Goal: Information Seeking & Learning: Learn about a topic

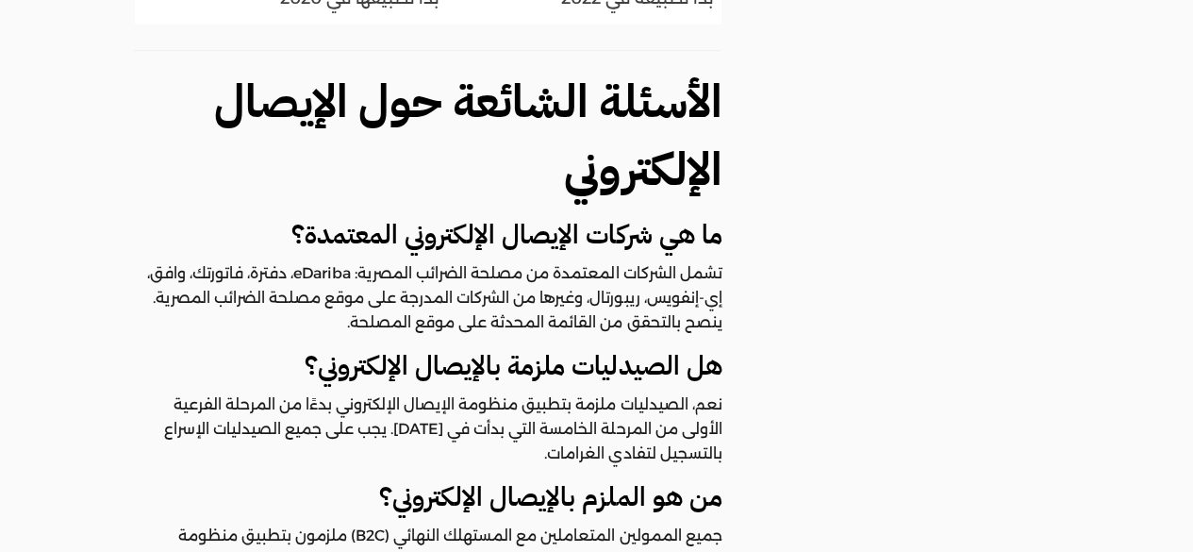
scroll to position [5690, 0]
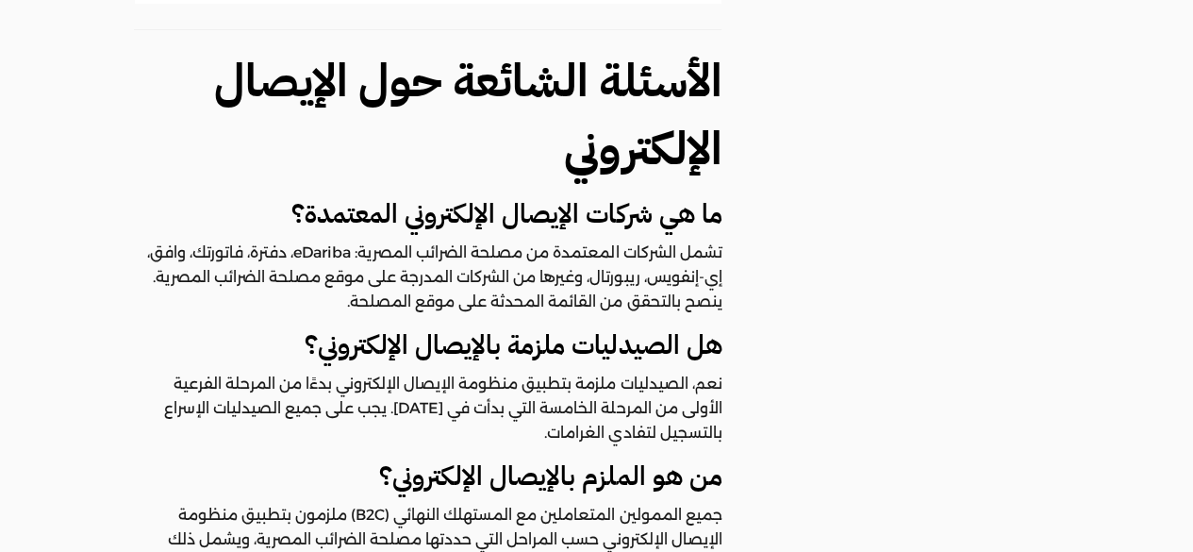
click at [359, 372] on p "نعم، الصيدليات ملزمة بتطبيق منظومة الإيصال الإلكتروني بدءًا من المرحلة الفرعية …" at bounding box center [428, 409] width 588 height 74
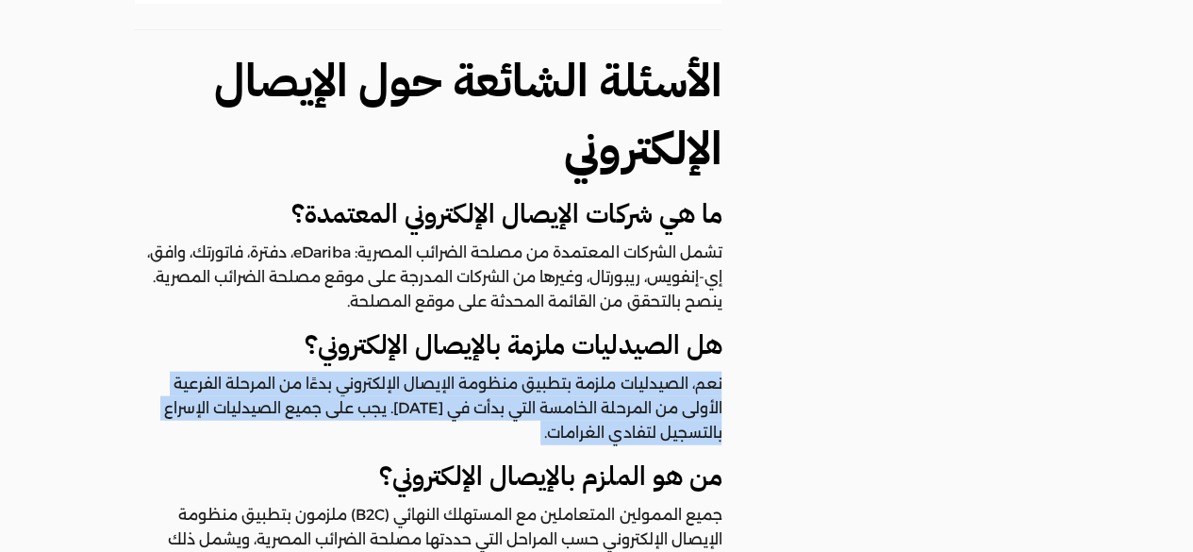
click at [359, 372] on p "نعم، الصيدليات ملزمة بتطبيق منظومة الإيصال الإلكتروني بدءًا من المرحلة الفرعية …" at bounding box center [428, 409] width 588 height 74
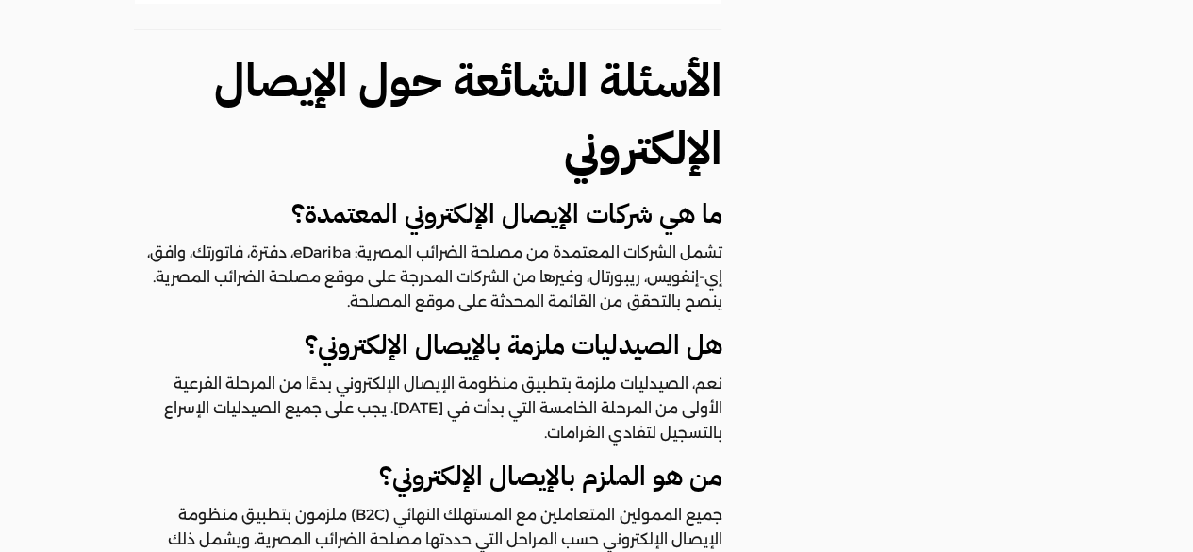
click at [238, 328] on h3 "هل الصيدليات ملزمة بالإيصال الإلكتروني؟" at bounding box center [428, 345] width 588 height 34
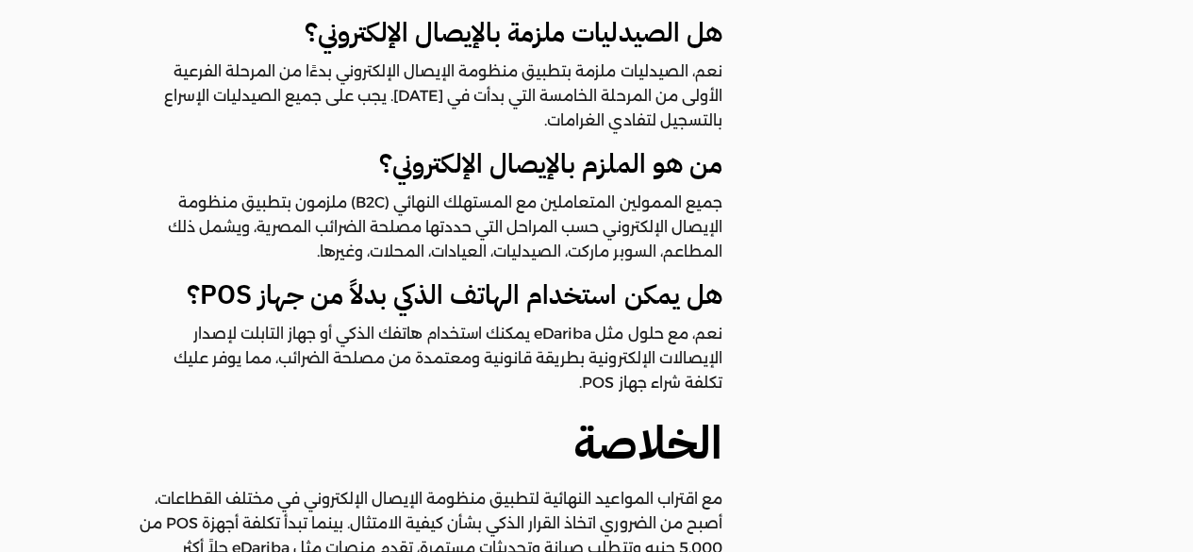
scroll to position [6003, 0]
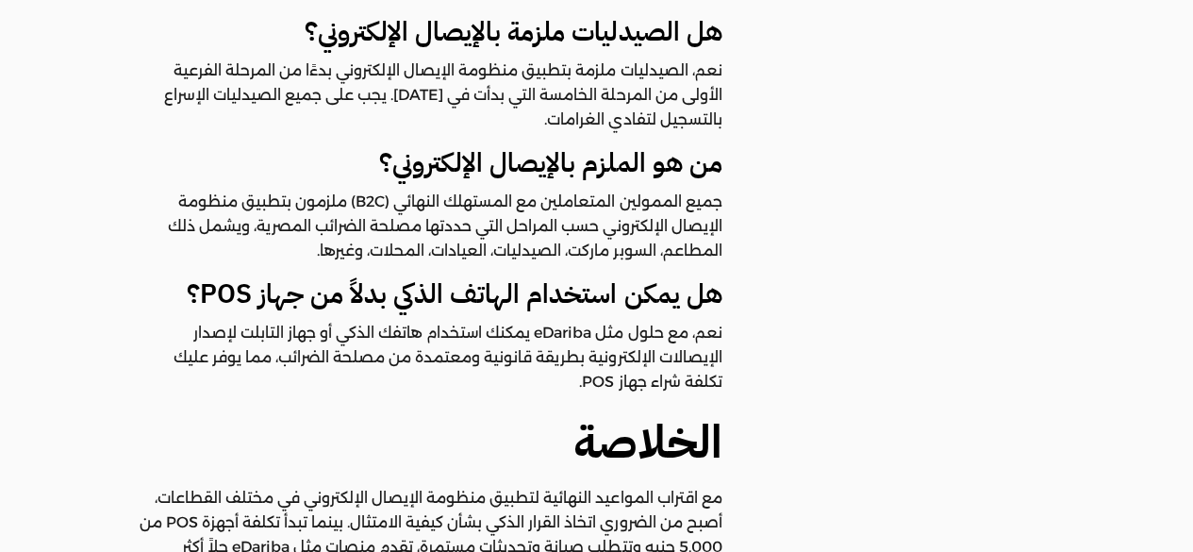
click at [532, 321] on p "نعم، مع حلول مثل eDariba يمكنك استخدام هاتفك الذكي أو جهاز التابلت لإصدار الإيص…" at bounding box center [428, 358] width 588 height 74
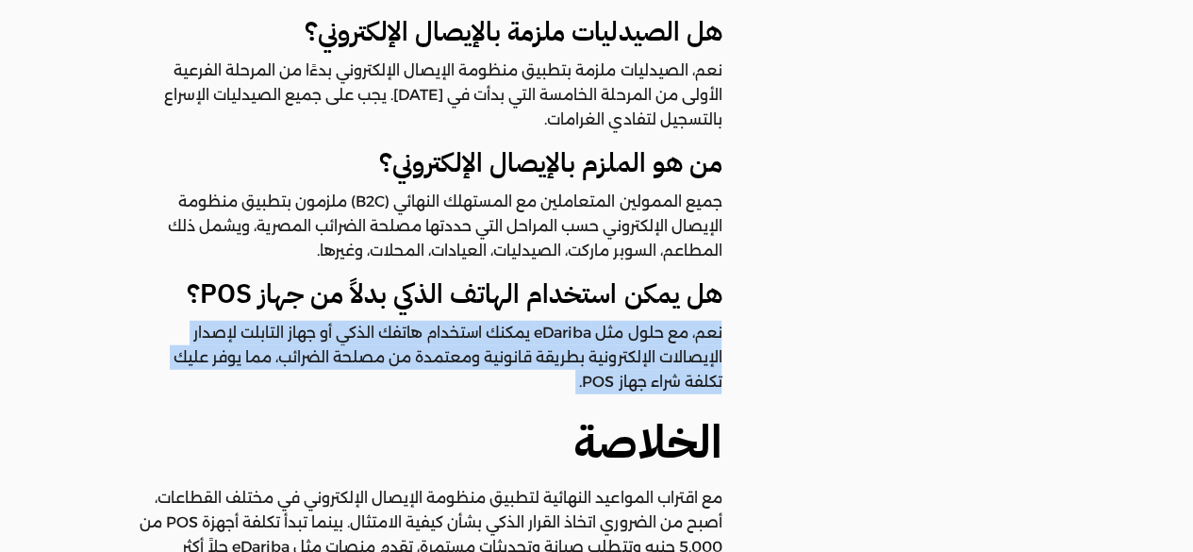
click at [532, 321] on p "نعم، مع حلول مثل eDariba يمكنك استخدام هاتفك الذكي أو جهاز التابلت لإصدار الإيص…" at bounding box center [428, 358] width 588 height 74
click at [271, 324] on p "نعم، مع حلول مثل eDariba يمكنك استخدام هاتفك الذكي أو جهاز التابلت لإصدار الإيص…" at bounding box center [428, 358] width 588 height 74
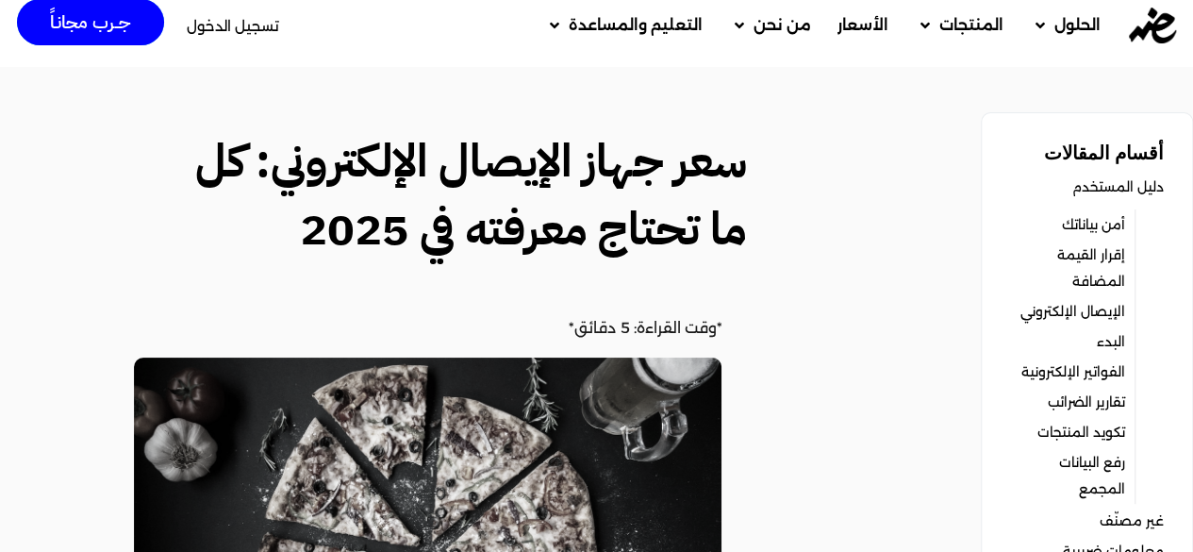
scroll to position [0, 0]
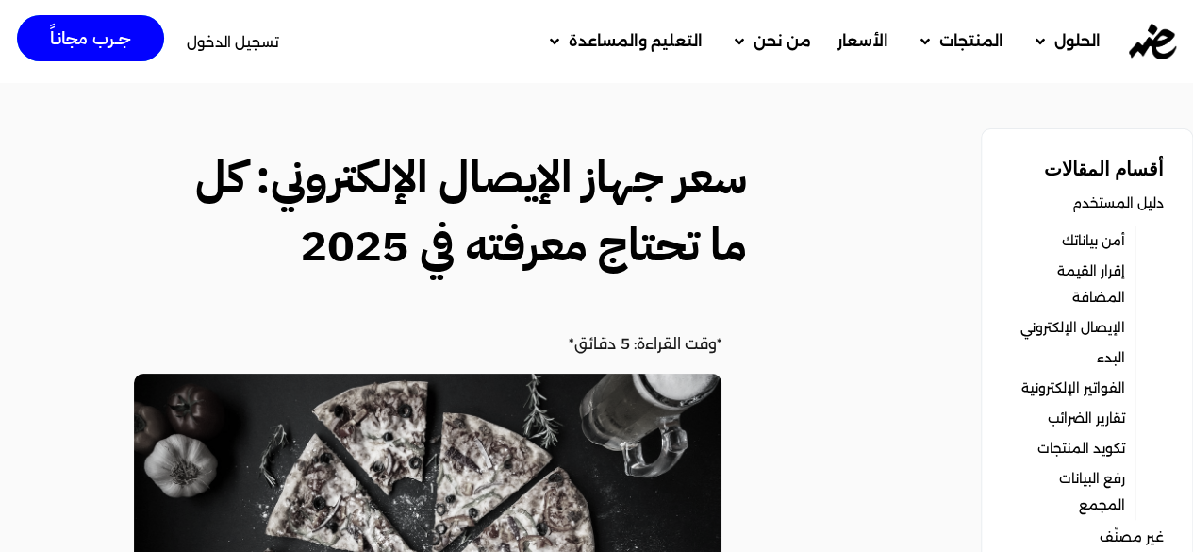
click at [864, 41] on span "الأسعار" at bounding box center [862, 41] width 51 height 23
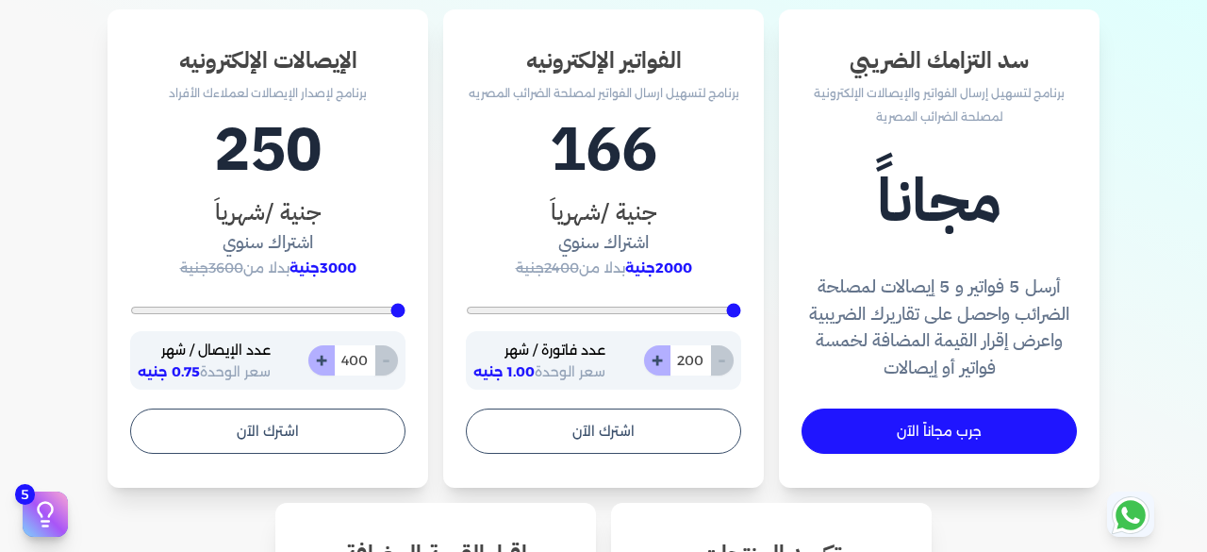
scroll to position [647, 0]
click at [955, 348] on h4 "أرسل 5 فواتير و 5 إيصالات لمصلحة الضرائب واحصل على تقاريرك الضريبية واعرض إقرار…" at bounding box center [939, 327] width 275 height 108
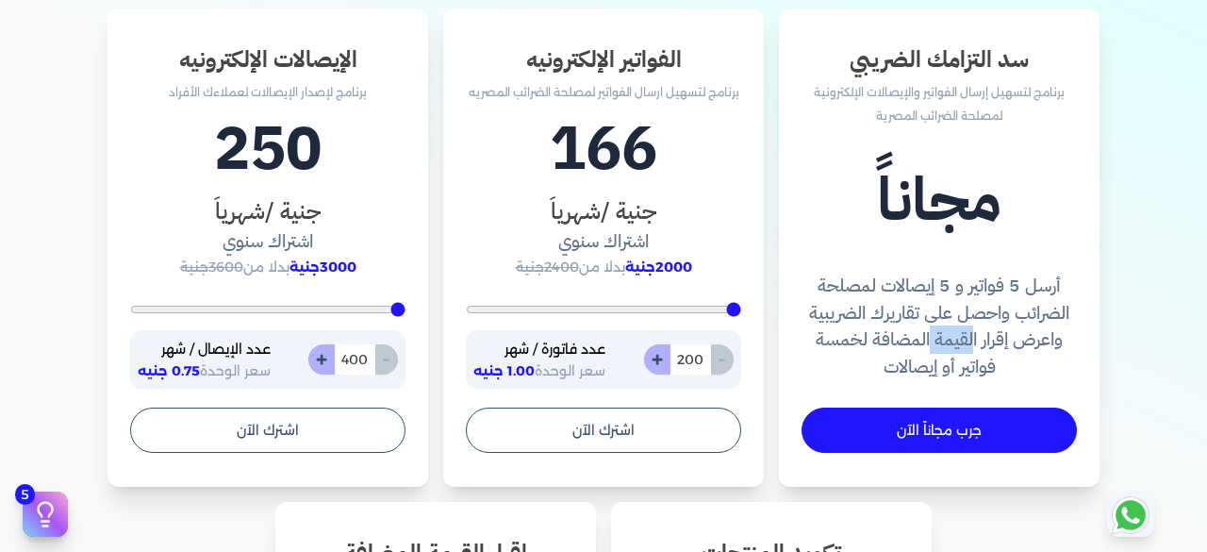
click at [955, 348] on h4 "أرسل 5 فواتير و 5 إيصالات لمصلحة الضرائب واحصل على تقاريرك الضريبية واعرض إقرار…" at bounding box center [939, 327] width 275 height 108
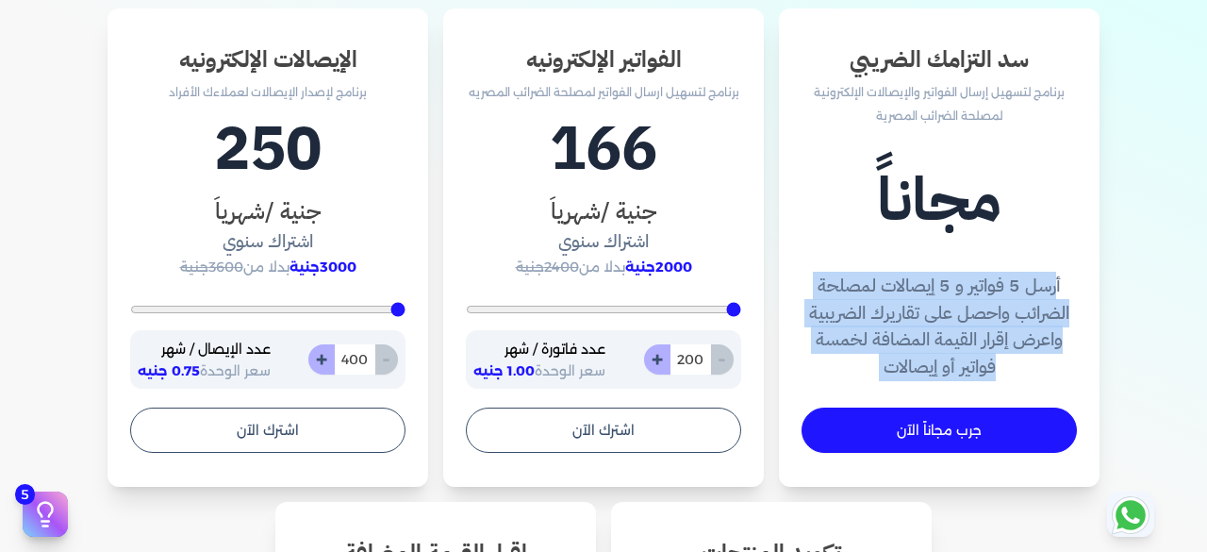
click at [955, 348] on h4 "أرسل 5 فواتير و 5 إيصالات لمصلحة الضرائب واحصل على تقاريرك الضريبية واعرض إقرار…" at bounding box center [939, 327] width 275 height 108
click at [926, 297] on h4 "أرسل 5 فواتير و 5 إيصالات لمصلحة الضرائب واحصل على تقاريرك الضريبية واعرض إقرار…" at bounding box center [939, 327] width 275 height 108
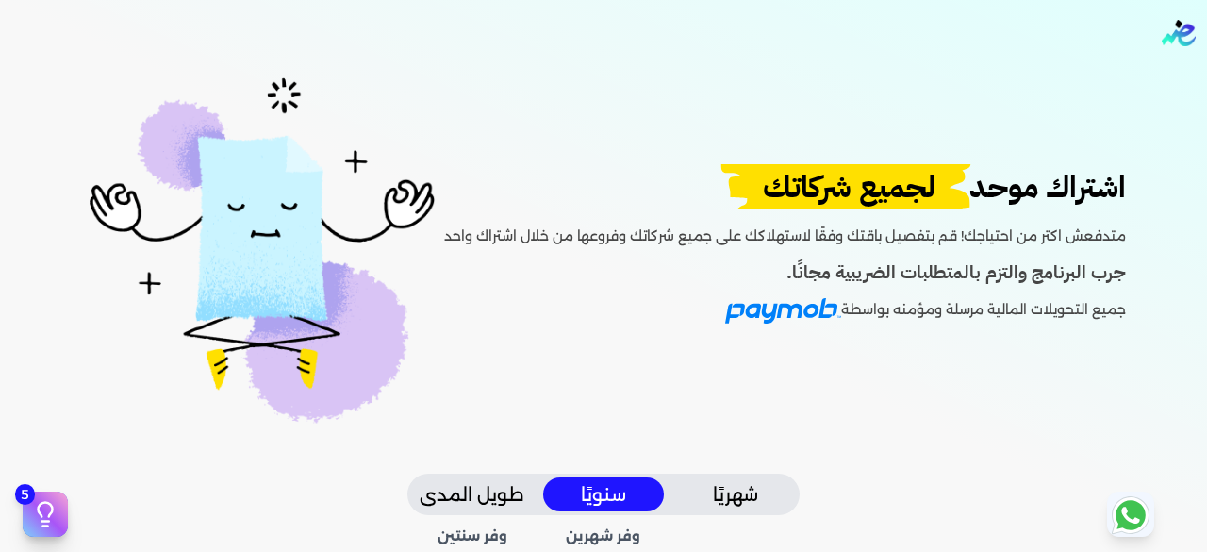
scroll to position [1, 0]
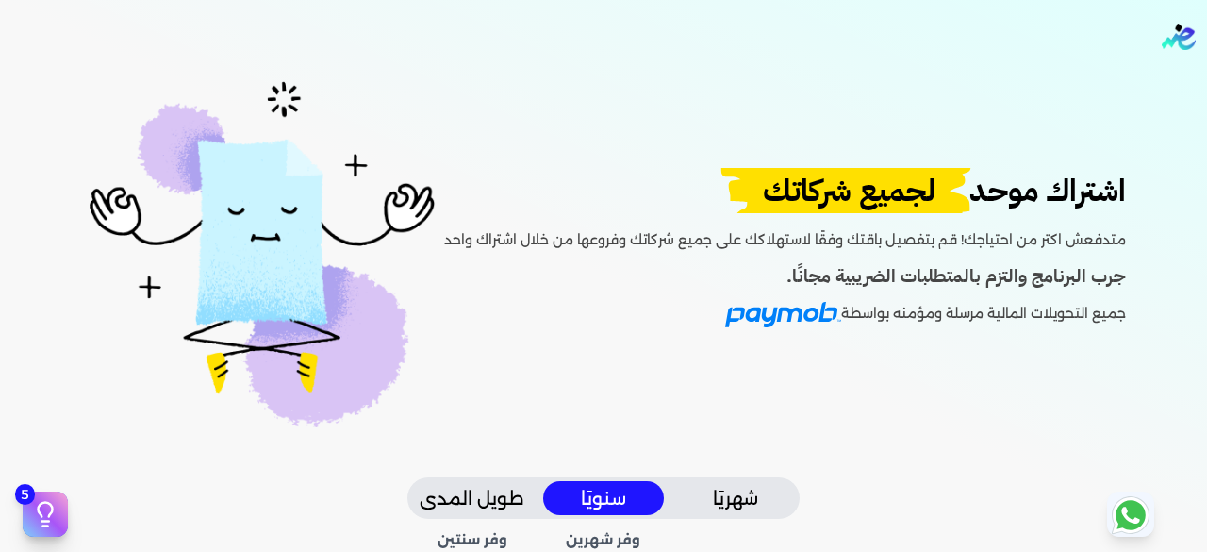
click at [907, 273] on h4 "جرب البرنامج والتزم بالمتطلبات الضريبية مجانًا." at bounding box center [785, 276] width 682 height 27
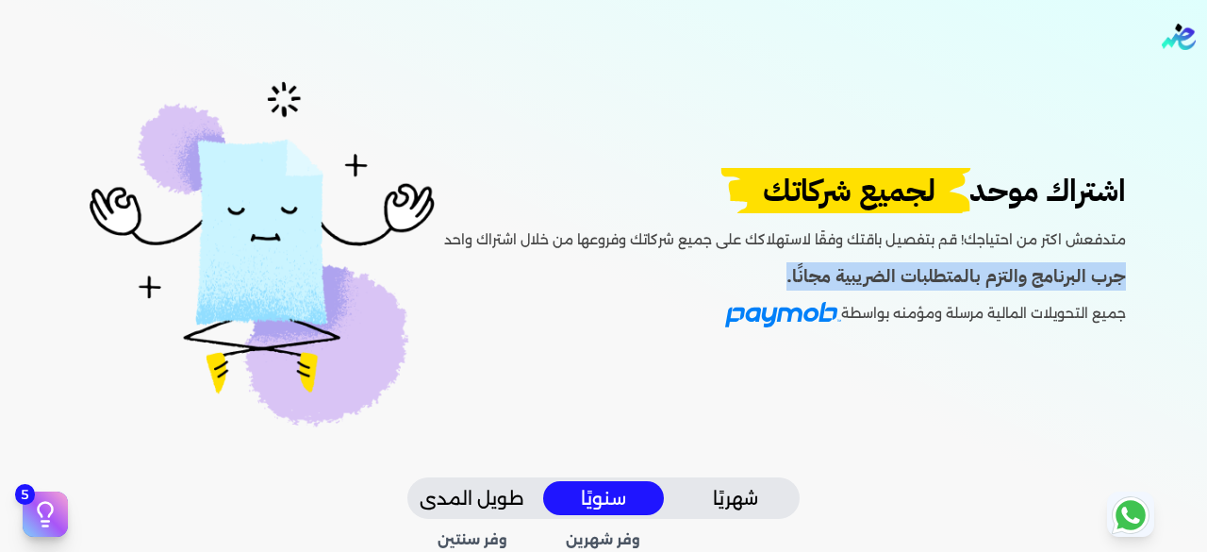
click at [907, 273] on h4 "جرب البرنامج والتزم بالمتطلبات الضريبية مجانًا." at bounding box center [785, 276] width 682 height 27
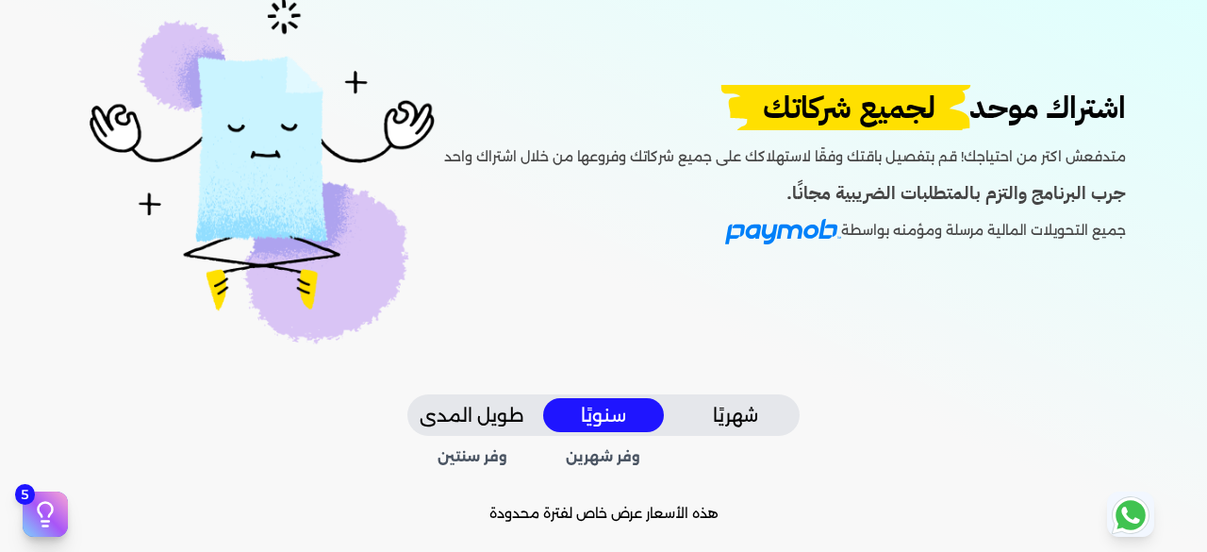
scroll to position [87, 0]
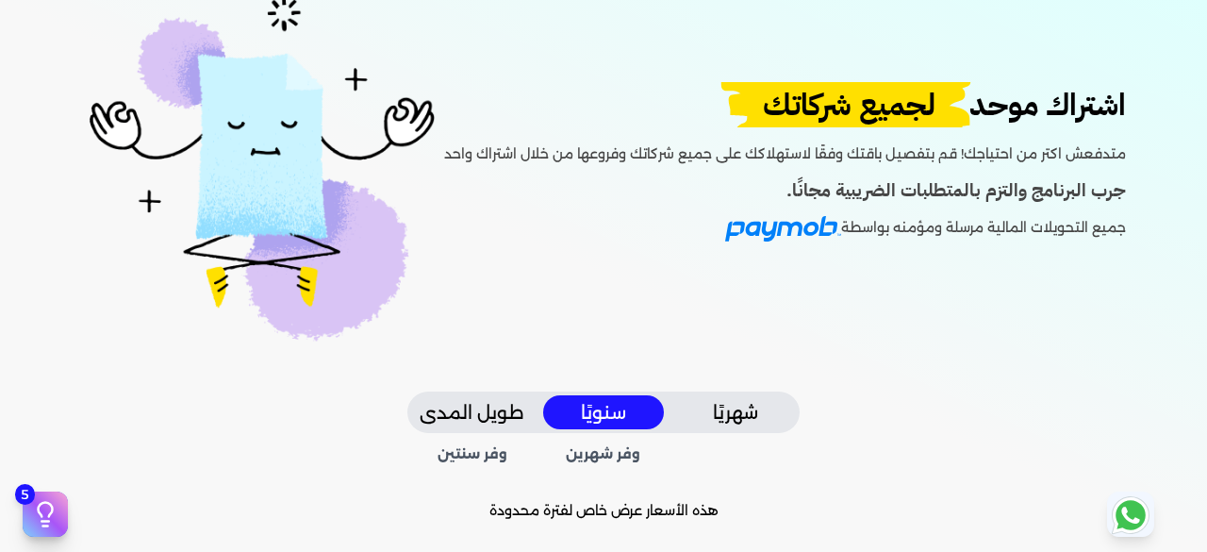
click at [741, 434] on div "وفر شهرين وفر سنتين" at bounding box center [604, 451] width 392 height 36
click at [734, 426] on button "شهريًا" at bounding box center [735, 412] width 121 height 35
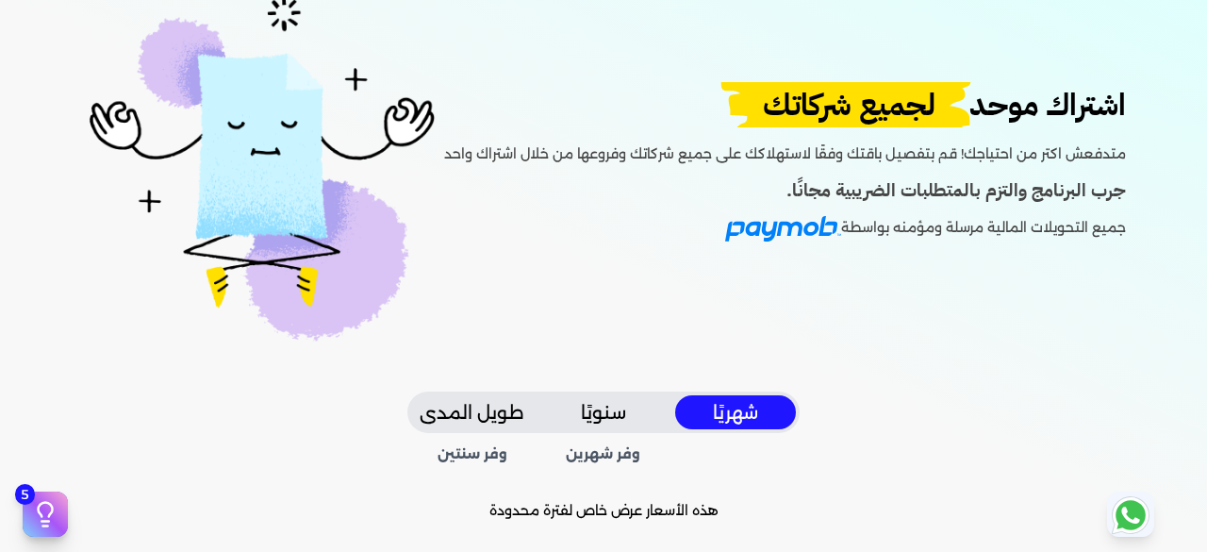
click at [734, 426] on button "شهريًا" at bounding box center [735, 412] width 121 height 35
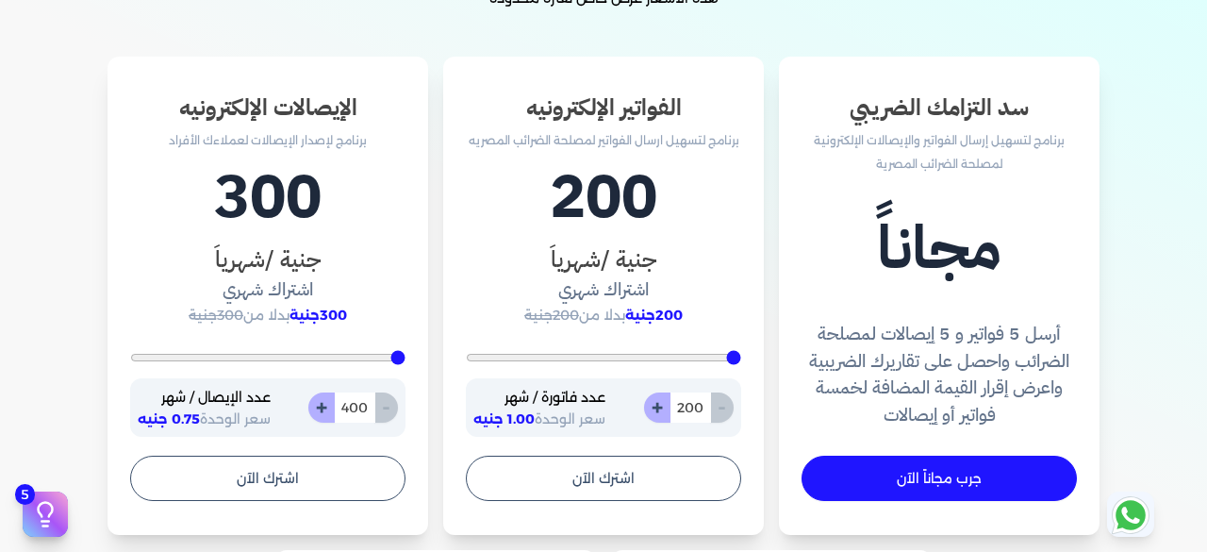
scroll to position [0, 0]
